Goal: Transaction & Acquisition: Book appointment/travel/reservation

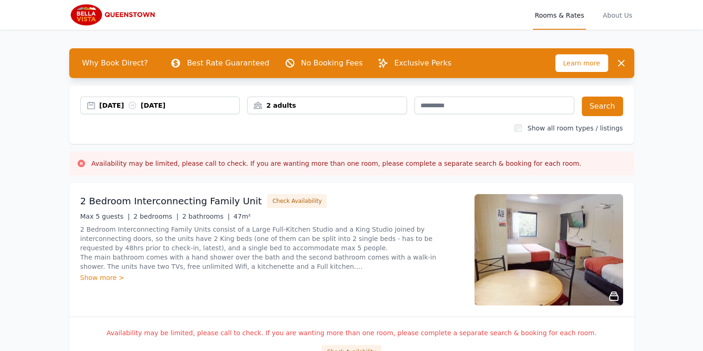
click at [307, 108] on div "2 adults" at bounding box center [327, 106] width 160 height 18
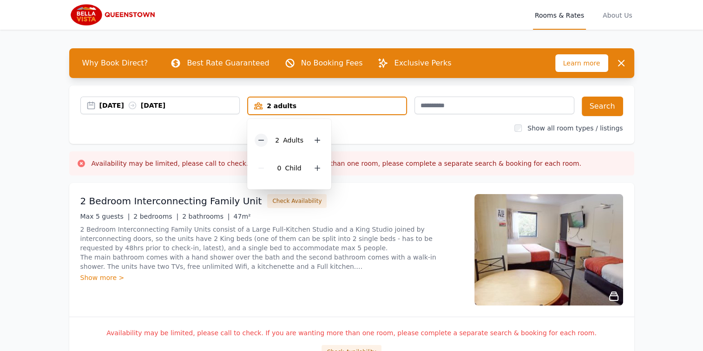
click at [261, 140] on icon at bounding box center [260, 140] width 7 height 7
click at [414, 135] on div "[DATE] [DATE] 1 adult 1 Adult 0 Child Search Show all room types / listings" at bounding box center [351, 114] width 565 height 59
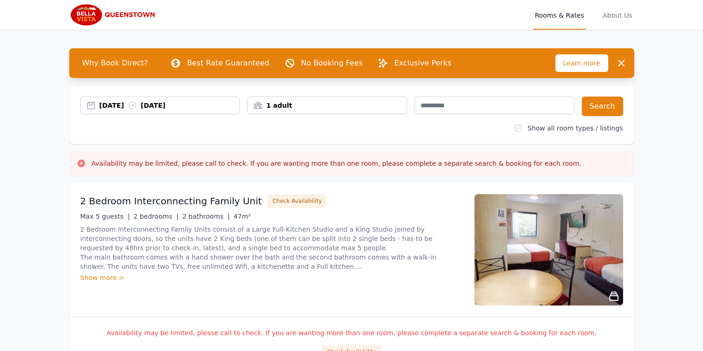
click at [306, 124] on div "Show all room types / listings" at bounding box center [351, 128] width 543 height 9
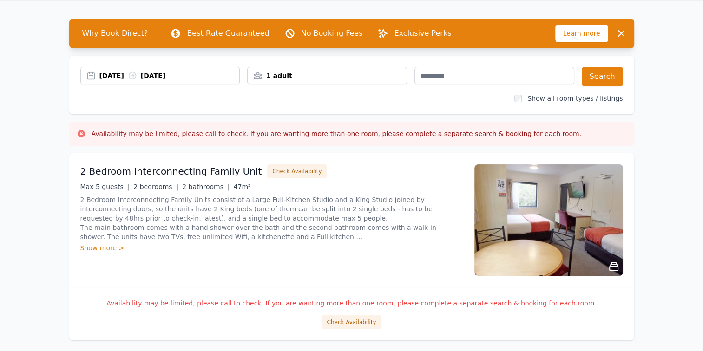
scroll to position [46, 0]
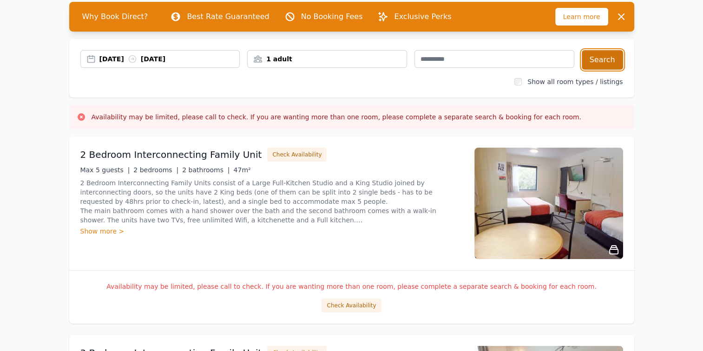
click at [605, 59] on button "Search" at bounding box center [602, 60] width 41 height 20
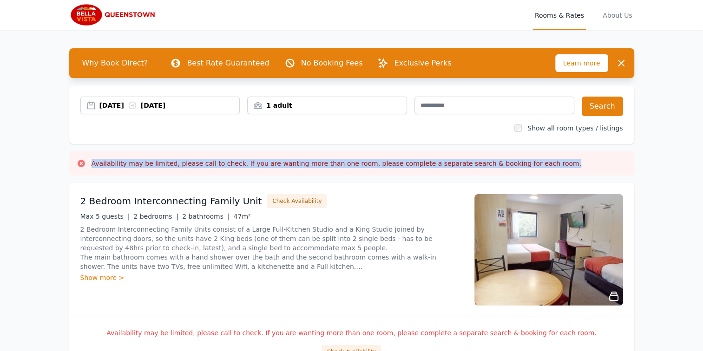
drag, startPoint x: 583, startPoint y: 163, endPoint x: 83, endPoint y: 164, distance: 500.8
click at [83, 164] on div "Availability may be limited, please call to check. If you are wanting more than…" at bounding box center [352, 163] width 550 height 9
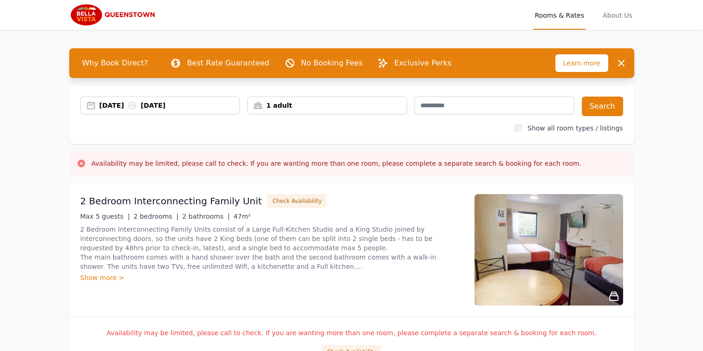
click at [398, 212] on div "Max 5 guests | 2 bedrooms | 2 bathrooms | 47m²" at bounding box center [271, 216] width 383 height 9
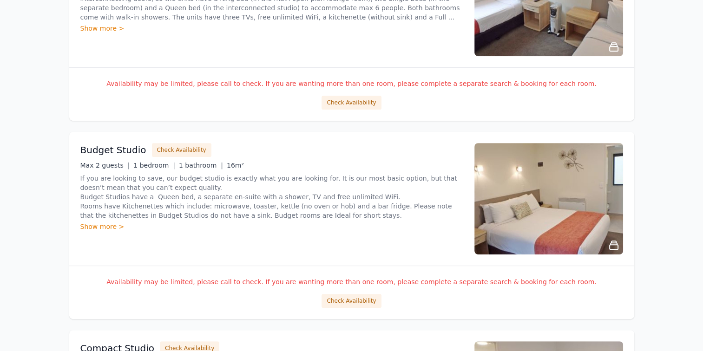
scroll to position [465, 0]
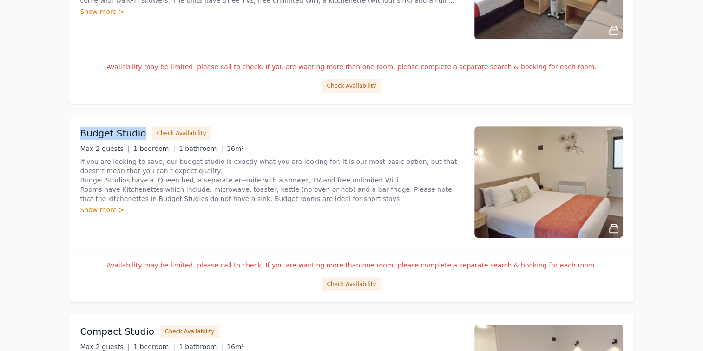
drag, startPoint x: 76, startPoint y: 129, endPoint x: 146, endPoint y: 135, distance: 70.4
click at [146, 135] on div "Budget Studio Check Availability Max 2 guests | 1 bedroom | 1 bathroom | 16m² I…" at bounding box center [351, 182] width 565 height 134
click at [372, 131] on div "Budget Studio Check Availability" at bounding box center [271, 133] width 383 height 14
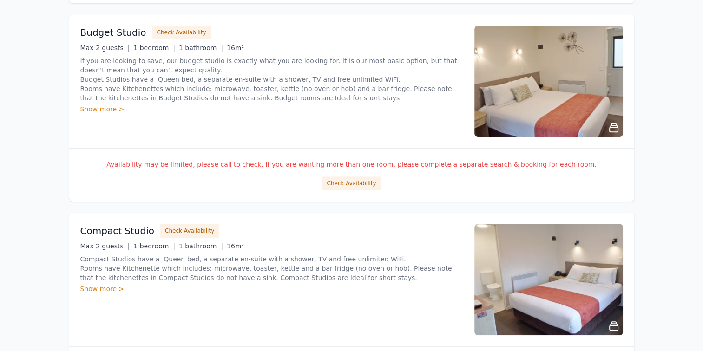
scroll to position [650, 0]
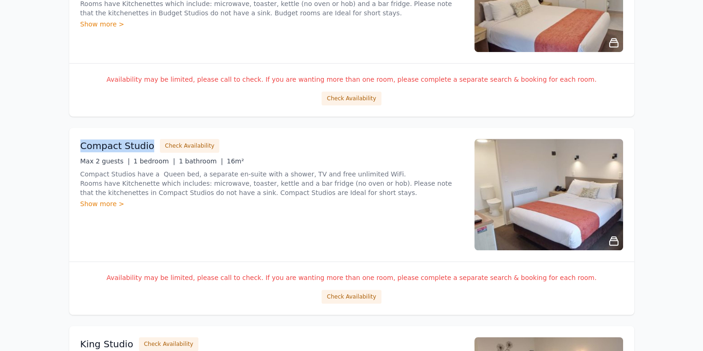
drag, startPoint x: 79, startPoint y: 140, endPoint x: 152, endPoint y: 148, distance: 73.8
click at [152, 148] on div "Compact Studio Check Availability Max 2 guests | 1 bedroom | 1 bathroom | 16m² …" at bounding box center [351, 195] width 565 height 134
drag, startPoint x: 152, startPoint y: 148, endPoint x: 354, endPoint y: 138, distance: 201.8
click at [354, 139] on div "Compact Studio Check Availability" at bounding box center [271, 146] width 383 height 14
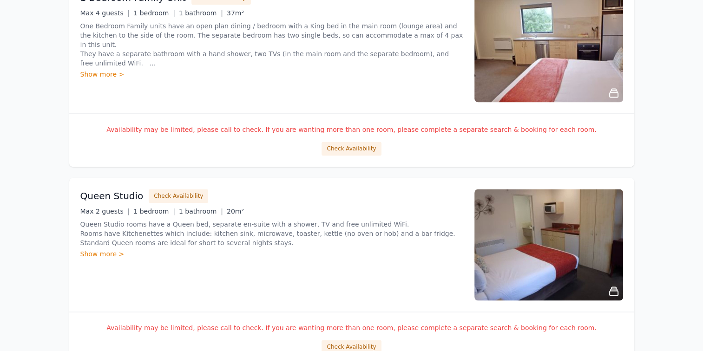
scroll to position [1301, 0]
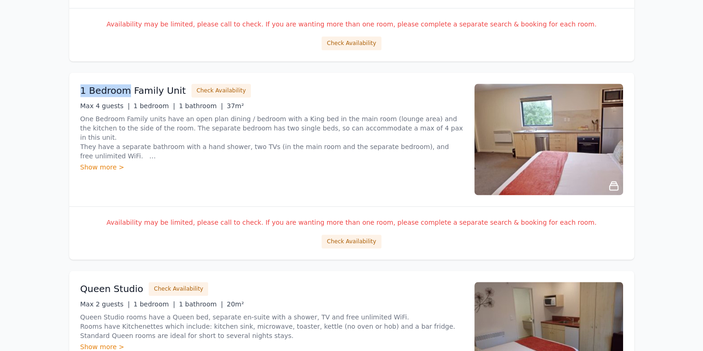
drag, startPoint x: 80, startPoint y: 90, endPoint x: 125, endPoint y: 94, distance: 45.2
click at [125, 94] on h3 "1 Bedroom Family Unit" at bounding box center [132, 90] width 105 height 13
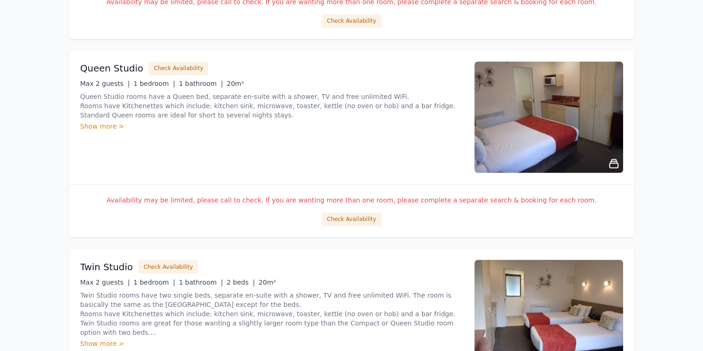
scroll to position [1499, 0]
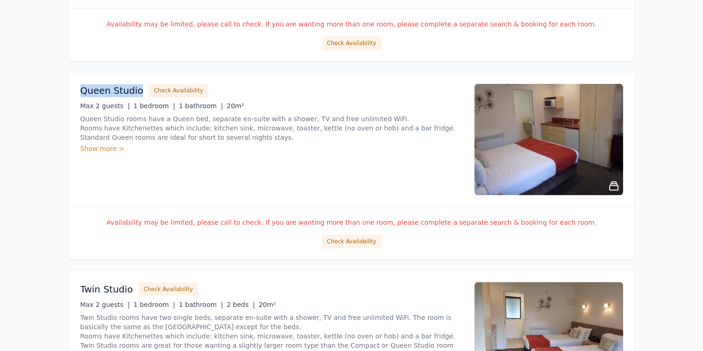
drag, startPoint x: 76, startPoint y: 84, endPoint x: 144, endPoint y: 87, distance: 68.4
click at [144, 87] on div "Queen Studio Check Availability Max 2 guests | 1 bedroom | 1 bathroom | 20m² Qu…" at bounding box center [351, 139] width 565 height 134
click at [365, 154] on div "Queen Studio Check Availability Max 2 guests | 1 bedroom | 1 bathroom | 20m² Qu…" at bounding box center [271, 139] width 383 height 111
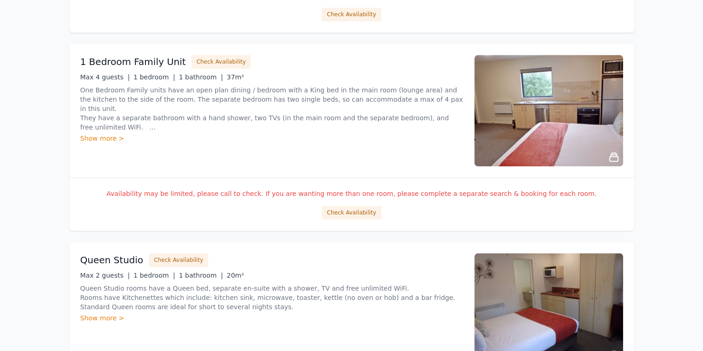
scroll to position [1313, 0]
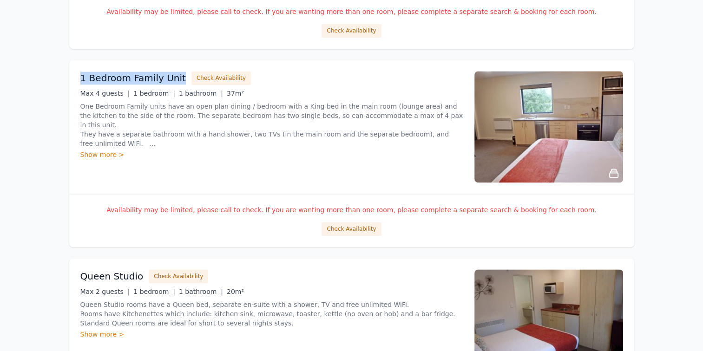
drag, startPoint x: 80, startPoint y: 78, endPoint x: 182, endPoint y: 79, distance: 102.2
click at [182, 79] on div "1 Bedroom Family Unit Check Availability" at bounding box center [271, 78] width 383 height 14
click at [404, 164] on div "1 Bedroom Family Unit Check Availability Max 4 guests | 1 bedroom | 1 bathroom …" at bounding box center [271, 126] width 383 height 111
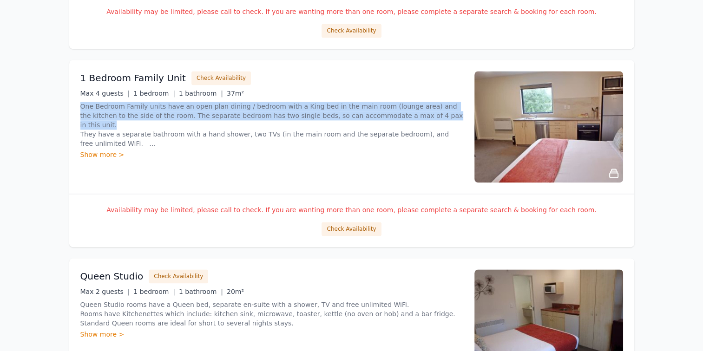
drag, startPoint x: 100, startPoint y: 122, endPoint x: 66, endPoint y: 105, distance: 38.2
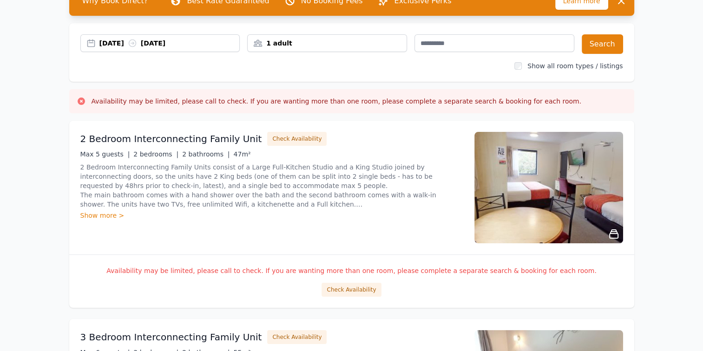
scroll to position [0, 0]
